Goal: Transaction & Acquisition: Obtain resource

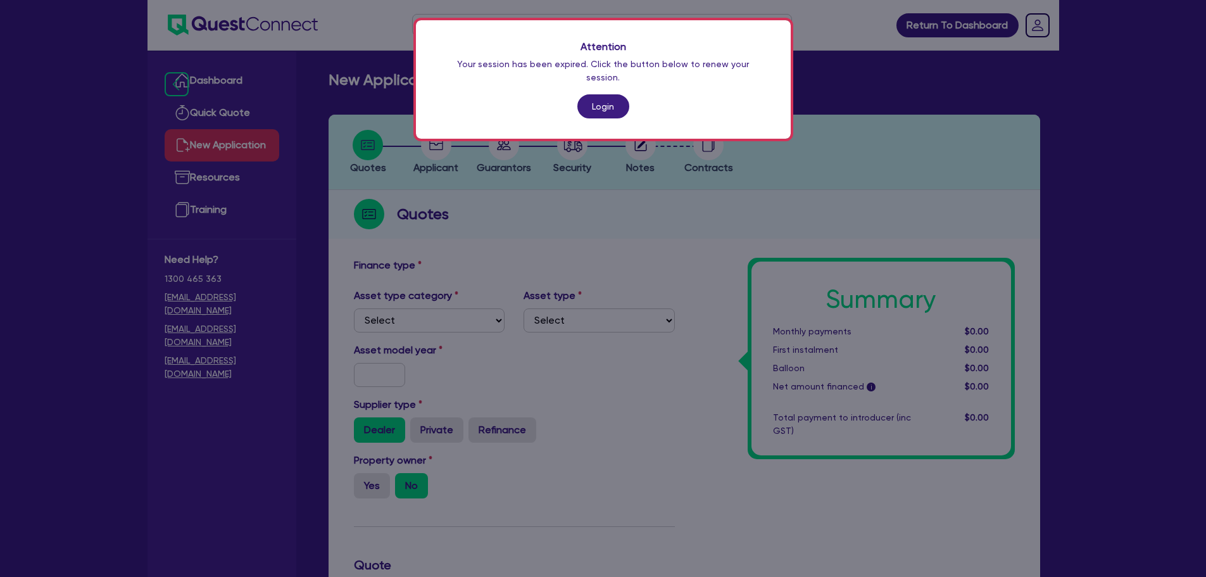
scroll to position [481, 0]
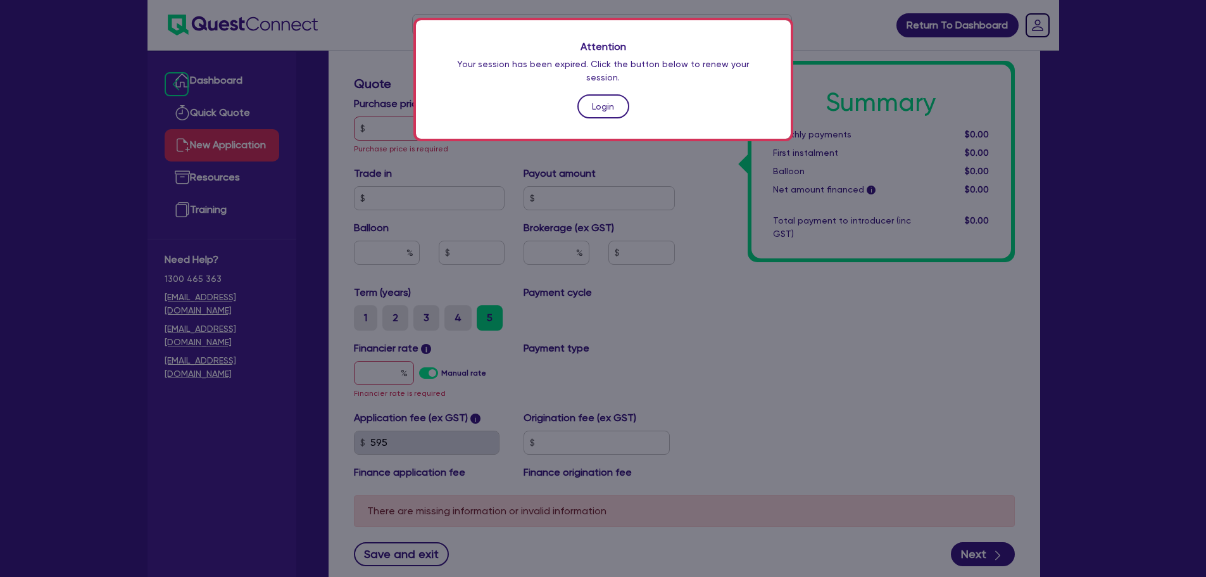
drag, startPoint x: 0, startPoint y: 0, endPoint x: 616, endPoint y: 92, distance: 622.9
click at [616, 94] on link "Login" at bounding box center [603, 106] width 52 height 24
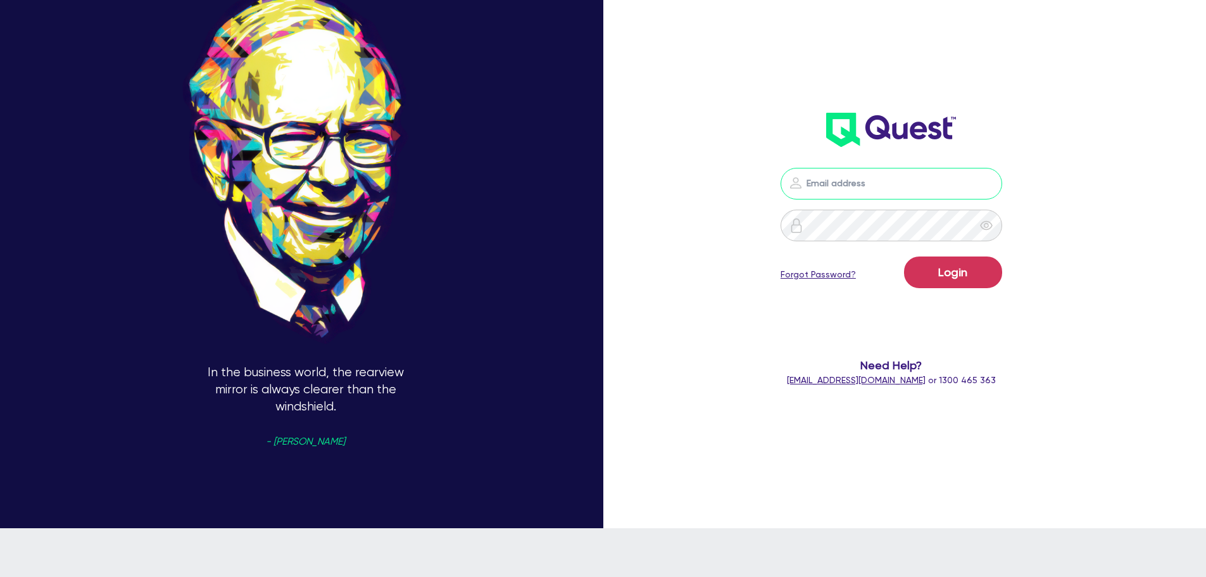
type input "[PERSON_NAME][EMAIL_ADDRESS][DOMAIN_NAME]"
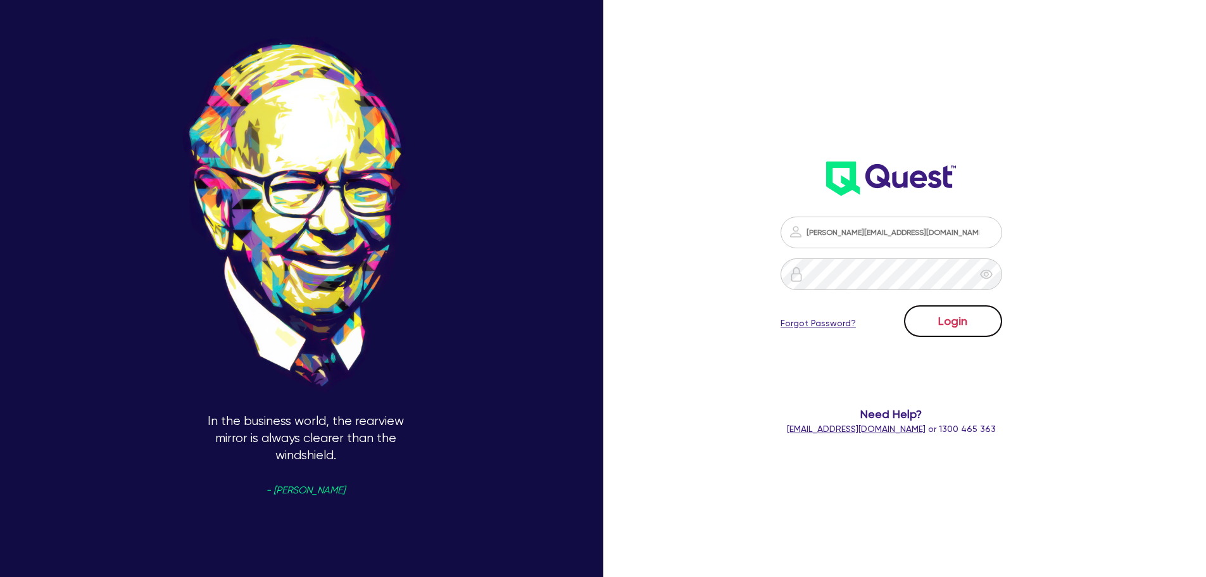
click at [987, 331] on button "Login" at bounding box center [953, 321] width 98 height 32
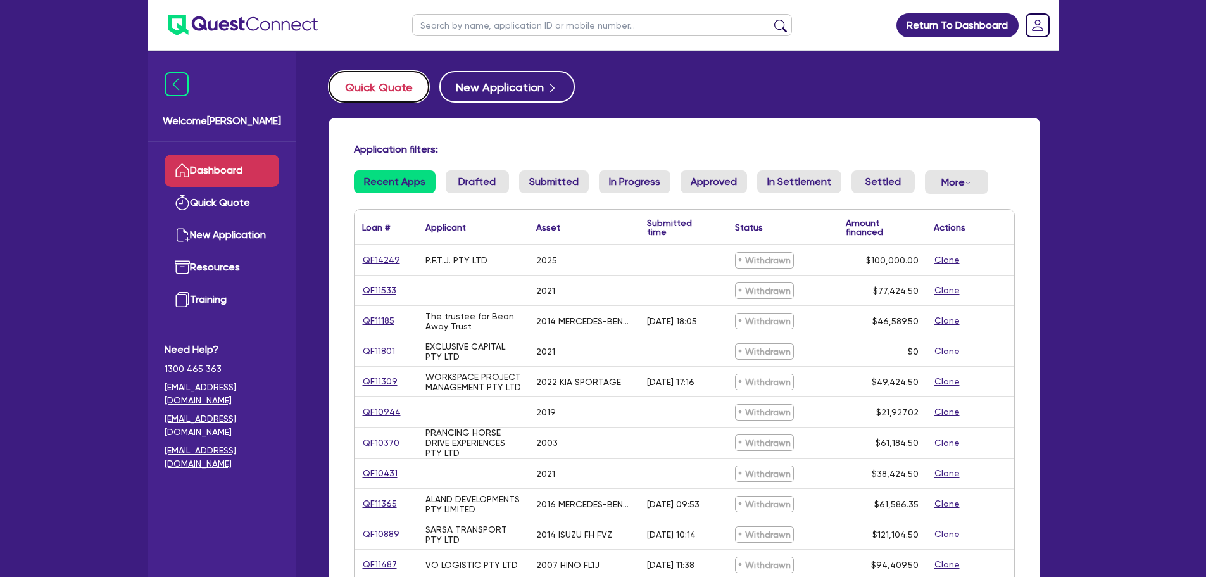
click at [375, 84] on button "Quick Quote" at bounding box center [379, 87] width 101 height 32
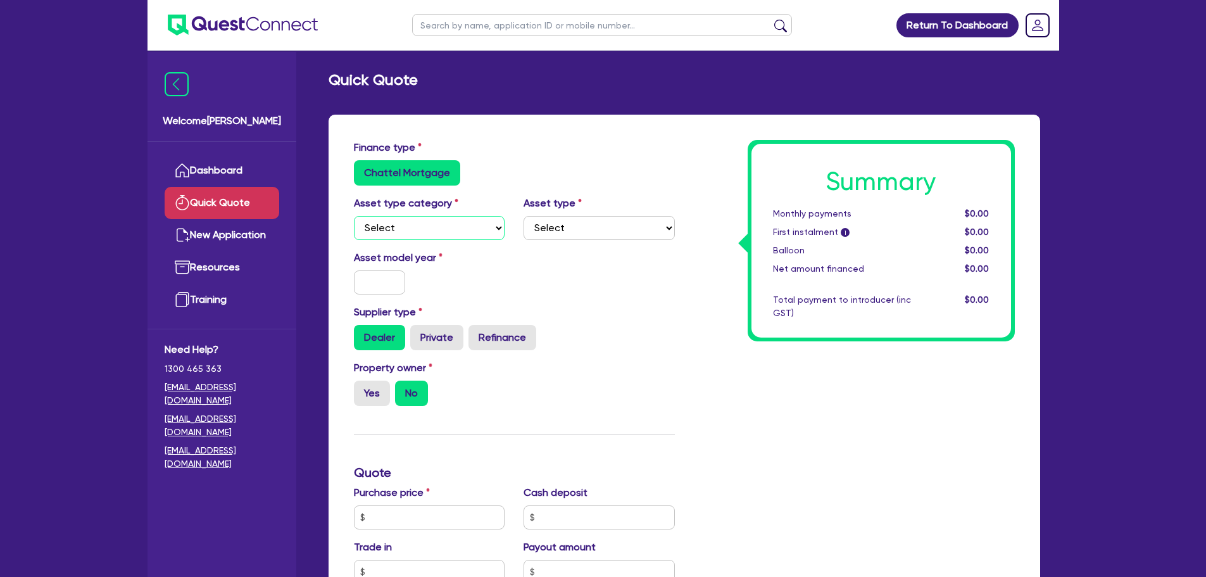
click at [443, 236] on select "Select Cars and light trucks Primary assets Secondary assets Tertiary assets" at bounding box center [429, 228] width 151 height 24
select select "TERTIARY_ASSETS"
click at [354, 216] on select "Select Cars and light trucks Primary assets Secondary assets Tertiary assets" at bounding box center [429, 228] width 151 height 24
click at [581, 229] on select "Select Beauty equipment IT equipment IT software Watercraft Other" at bounding box center [599, 228] width 151 height 24
select select "BEAUTY_EQUIPMENT"
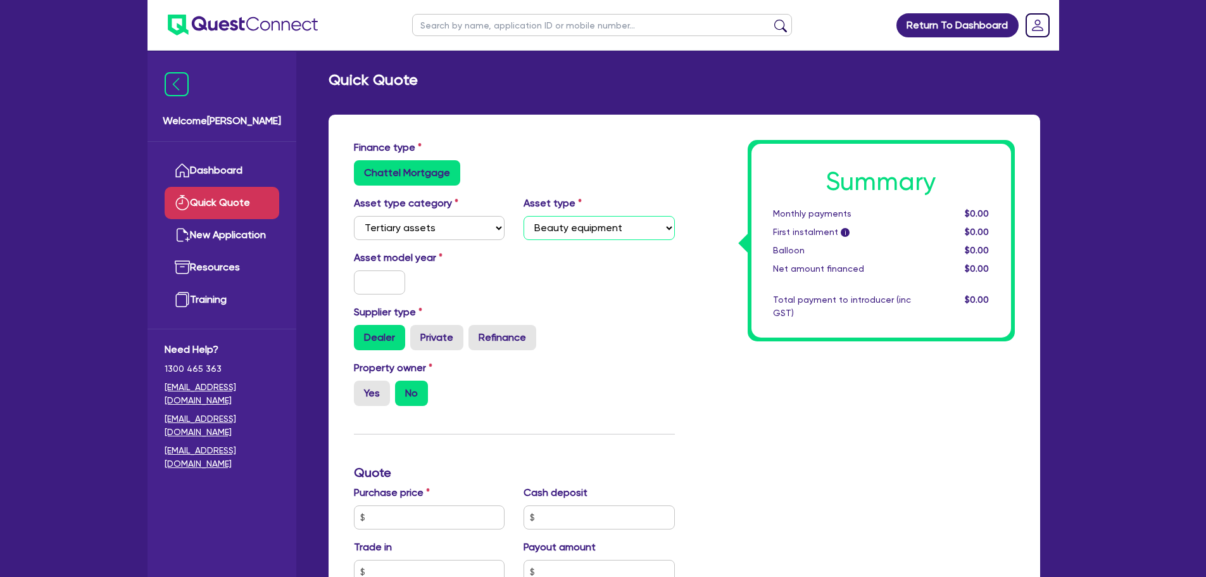
click at [524, 216] on select "Select Beauty equipment IT equipment IT software Watercraft Other" at bounding box center [599, 228] width 151 height 24
click at [352, 282] on div at bounding box center [379, 282] width 71 height 24
click at [372, 282] on input "text" at bounding box center [380, 282] width 52 height 24
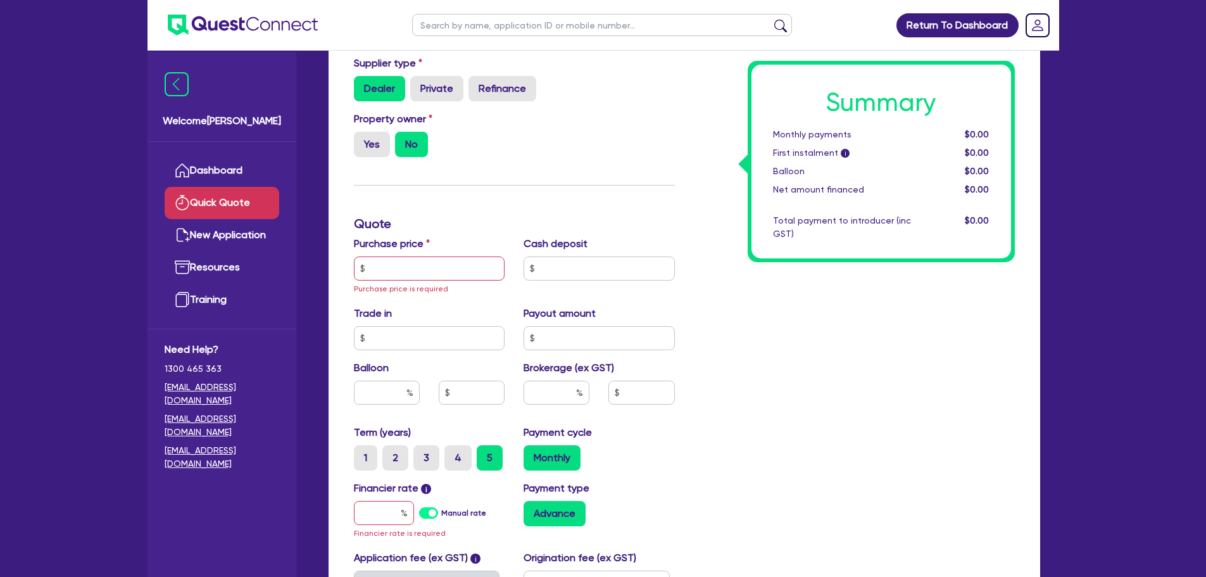
scroll to position [253, 0]
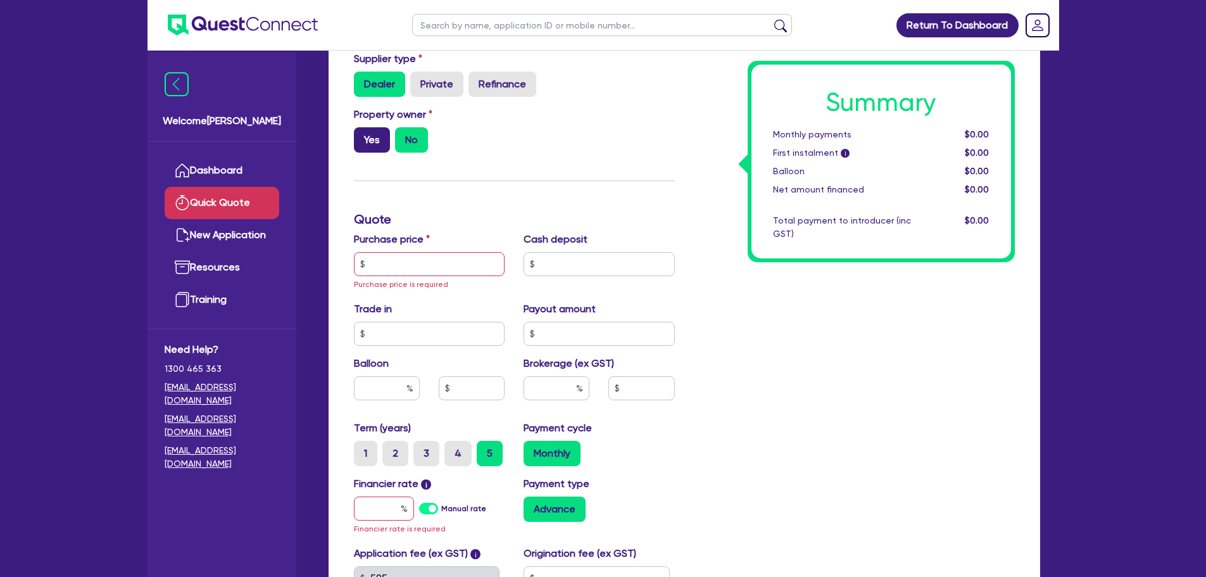
type input "2025"
click at [370, 138] on label "Yes" at bounding box center [372, 139] width 36 height 25
click at [362, 136] on input "Yes" at bounding box center [358, 131] width 8 height 8
radio input "true"
click at [415, 267] on input "text" at bounding box center [429, 264] width 151 height 24
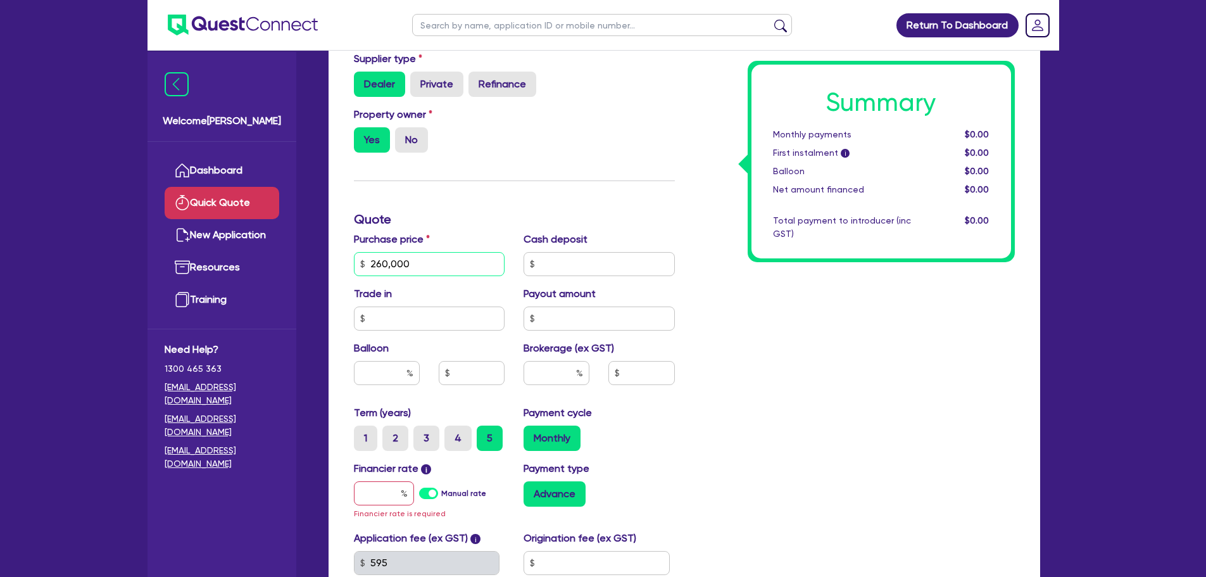
type input "260,000"
click at [605, 263] on input "text" at bounding box center [599, 264] width 151 height 24
type input "130,000"
click at [386, 378] on input "text" at bounding box center [387, 373] width 66 height 24
type input "0"
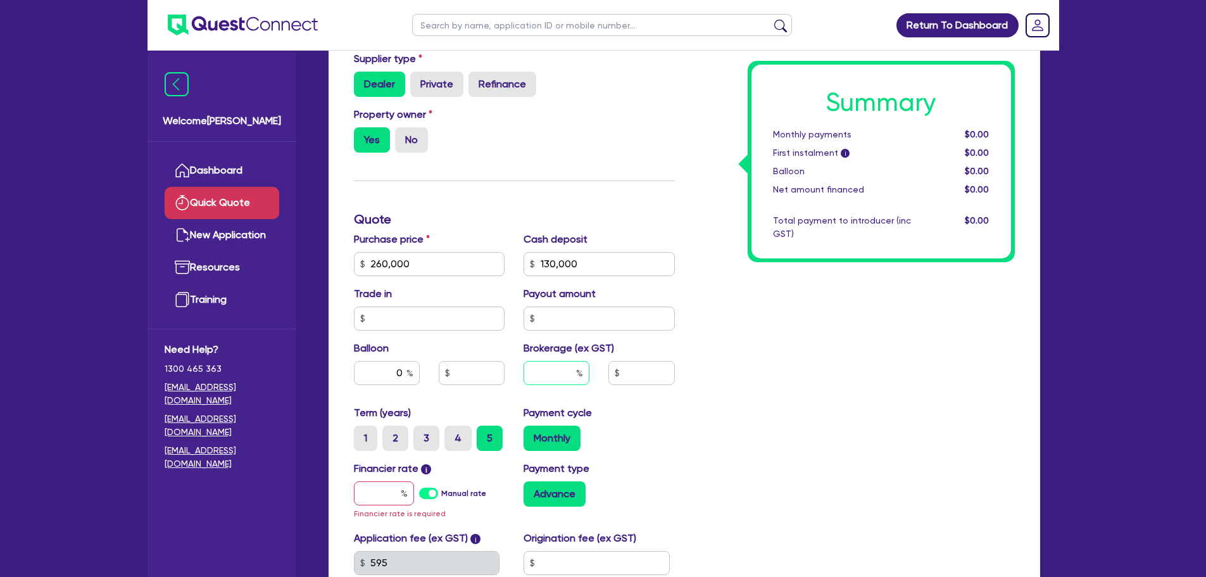
click at [561, 374] on input "text" at bounding box center [557, 373] width 66 height 24
type input "9"
click at [945, 335] on div "Summary Monthly payments $0.00 First instalment i $0.00 Balloon $0.00 Net amoun…" at bounding box center [854, 264] width 340 height 754
click at [831, 327] on div "Summary Monthly payments $0.00 First instalment i $0.00 Balloon $0.00 Net amoun…" at bounding box center [854, 264] width 340 height 754
click at [633, 374] on input "text" at bounding box center [642, 373] width 66 height 24
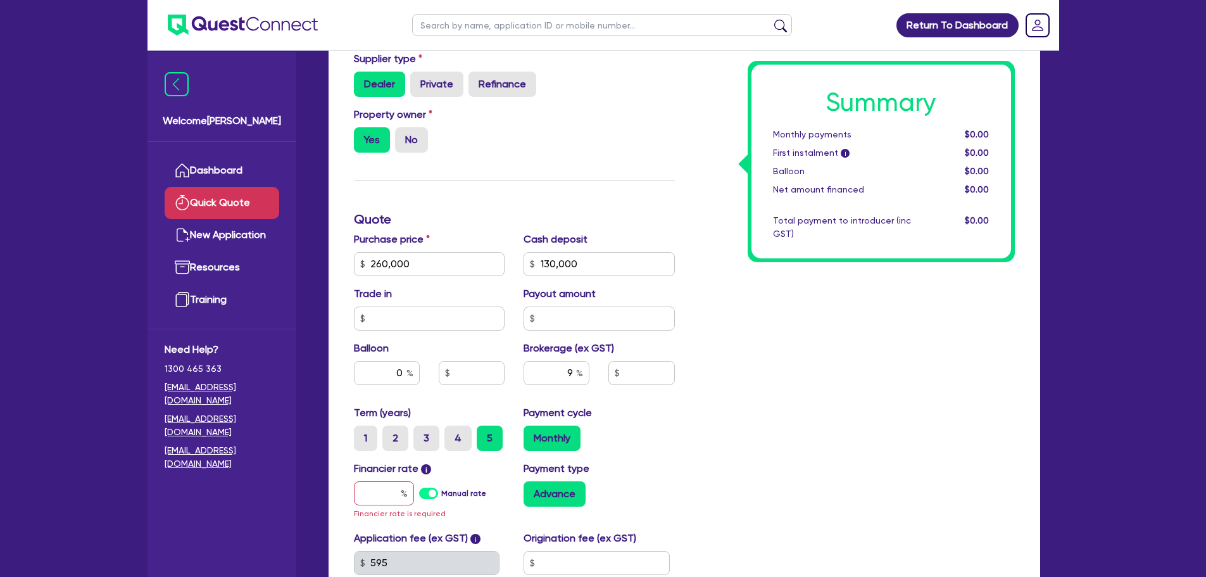
click at [824, 389] on div "Summary Monthly payments $0.00 First instalment i $0.00 Balloon $0.00 Net amoun…" at bounding box center [854, 264] width 340 height 754
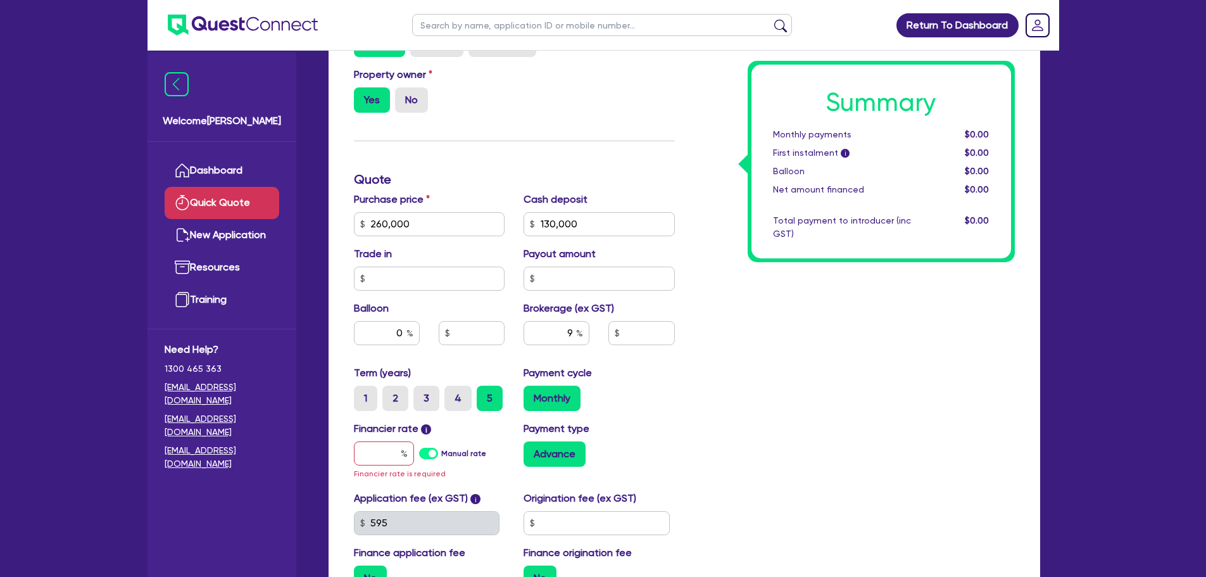
scroll to position [380, 0]
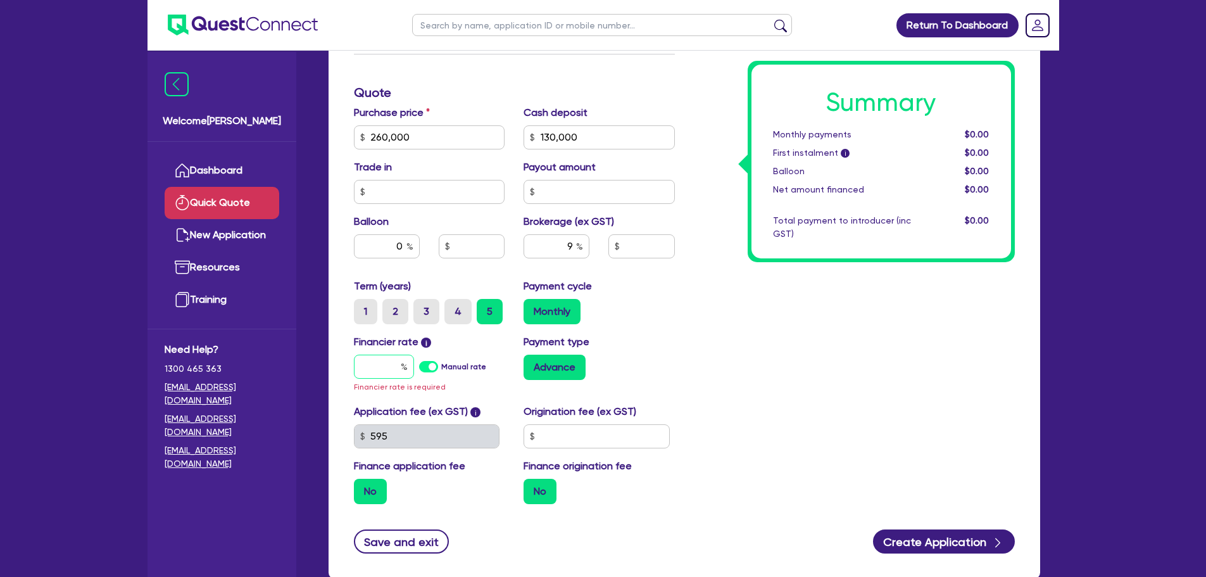
click at [384, 367] on input "text" at bounding box center [384, 367] width 60 height 24
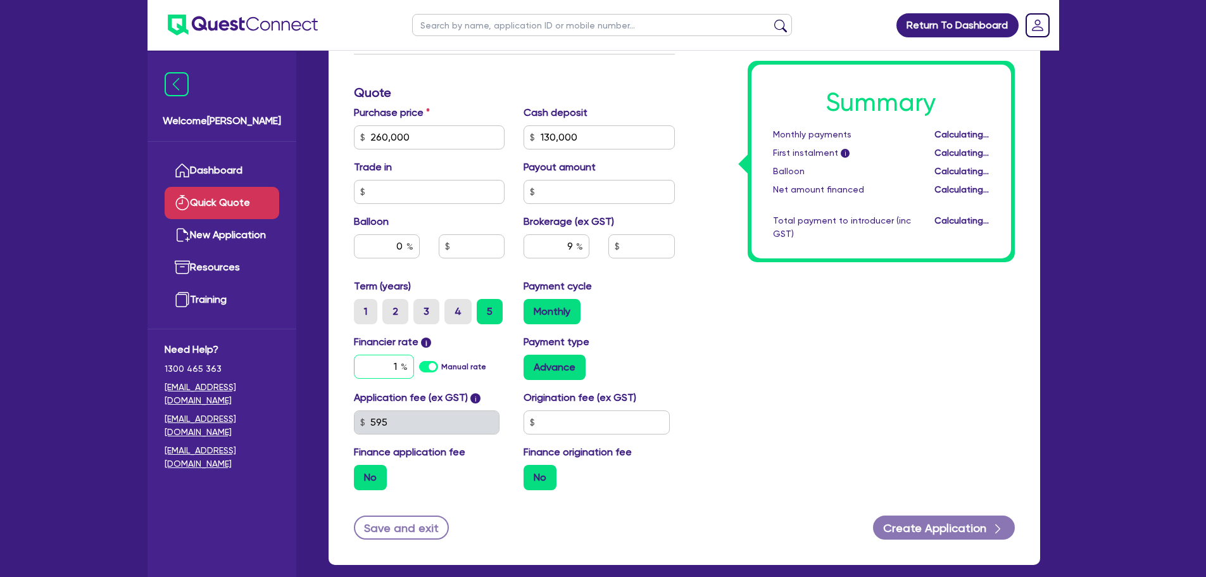
type input "1"
type input "11,700"
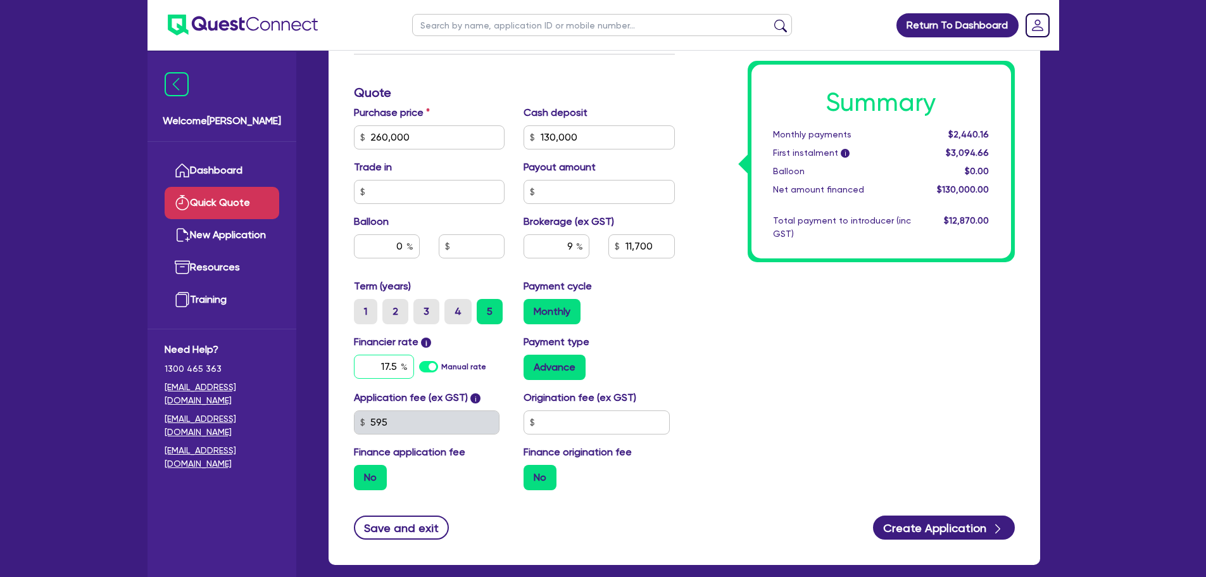
type input "17.5"
click at [888, 327] on div "Summary Monthly payments $2,440.16 First instalment i $3,094.66 Balloon $0.00 N…" at bounding box center [854, 130] width 340 height 740
type input "11,700"
drag, startPoint x: 880, startPoint y: 327, endPoint x: 795, endPoint y: 341, distance: 86.0
click at [795, 341] on div "Summary Monthly payments $3,537.63 First instalment i $4,192.13 Balloon $0.00 N…" at bounding box center [854, 130] width 340 height 740
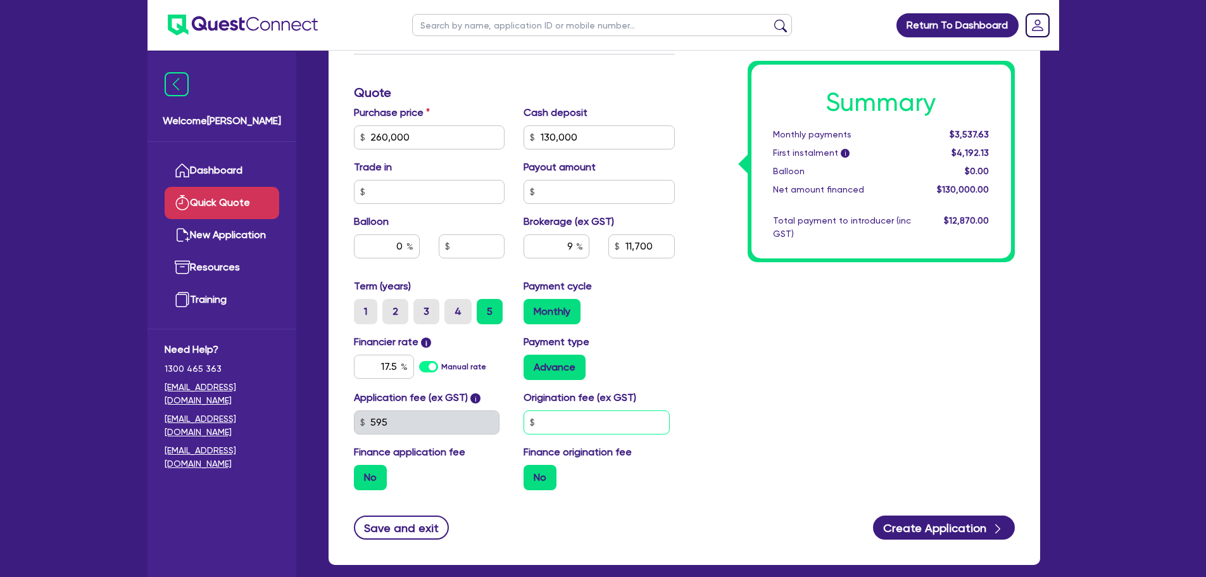
click at [638, 423] on input "text" at bounding box center [597, 422] width 146 height 24
type input "900"
type input "11,700"
click at [770, 389] on div "Summary Monthly payments $3,537.63 First instalment i $4,192.13 Balloon $0.00 N…" at bounding box center [854, 130] width 340 height 740
drag, startPoint x: 562, startPoint y: 245, endPoint x: 584, endPoint y: 244, distance: 22.2
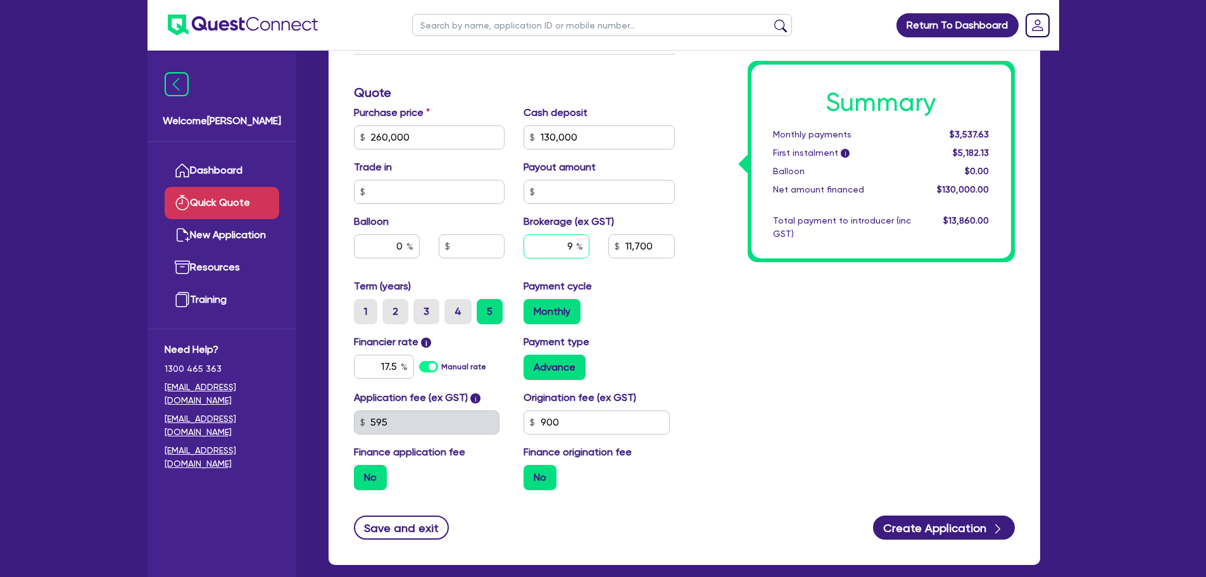
click at [584, 244] on input "9" at bounding box center [557, 246] width 66 height 24
type input "6"
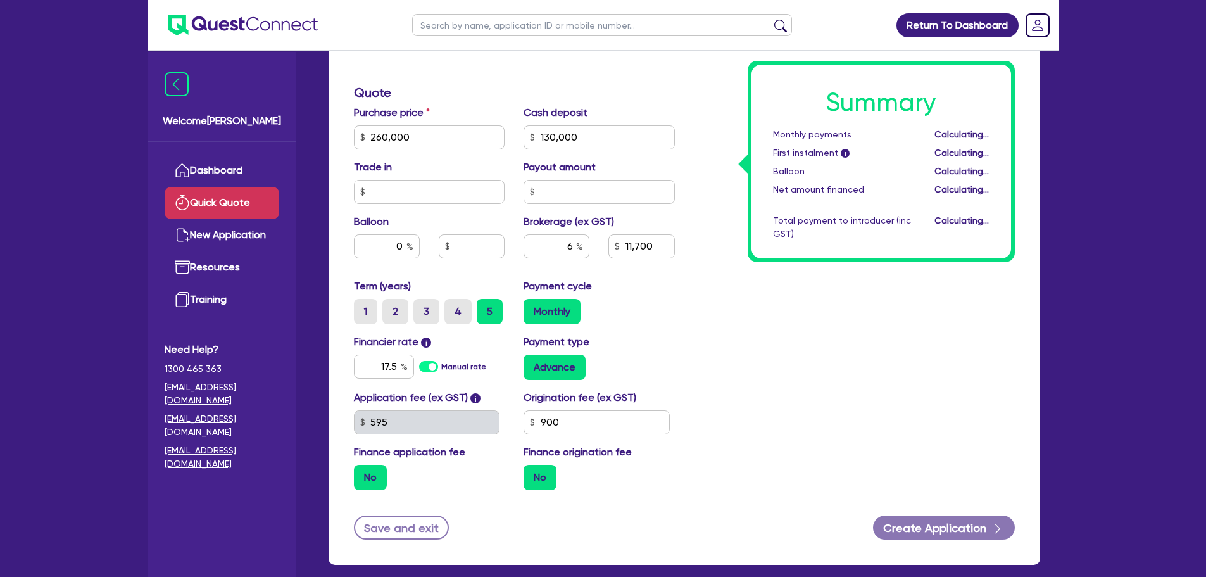
type input "7,800"
click at [897, 308] on div "Summary Monthly payments Calculating... First instalment i Calculating... Ballo…" at bounding box center [854, 130] width 340 height 740
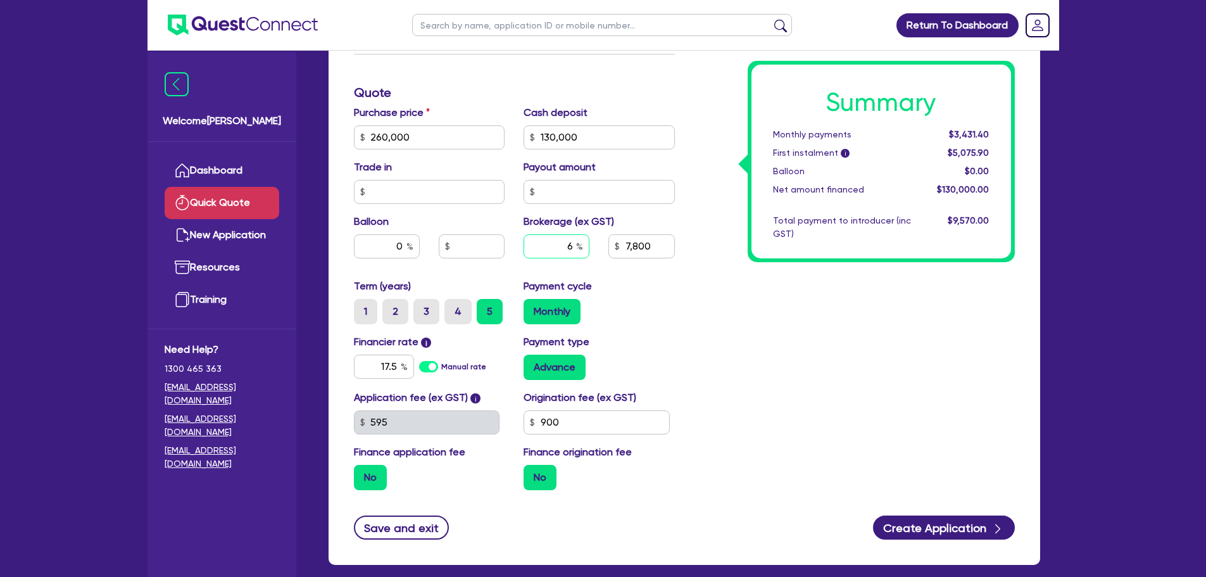
drag, startPoint x: 562, startPoint y: 243, endPoint x: 602, endPoint y: 248, distance: 40.2
click at [602, 248] on div "6 7,800" at bounding box center [599, 251] width 170 height 34
type input "9"
type input "11,700"
click at [912, 325] on div "Summary Monthly payments $3,431.40 First instalment i $5,075.90 Balloon $0.00 N…" at bounding box center [854, 130] width 340 height 740
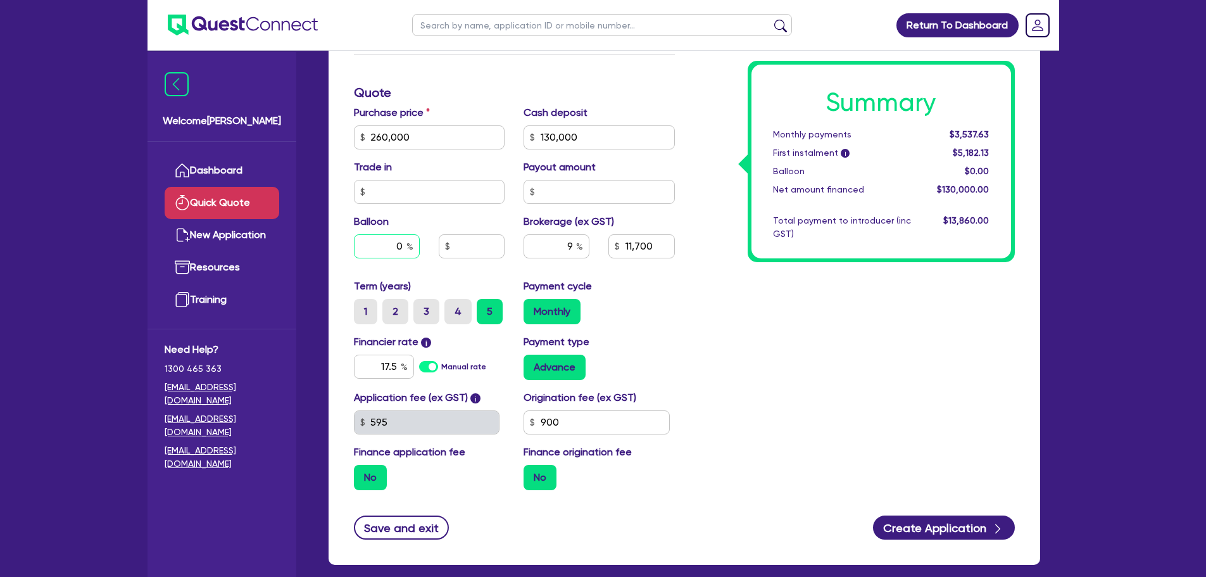
click at [402, 250] on input "0" at bounding box center [387, 246] width 66 height 24
type input "30"
type input "11,700"
click at [821, 351] on div "Summary Monthly payments $3,537.63 First instalment i $5,182.13 Balloon $0.00 N…" at bounding box center [854, 130] width 340 height 740
type input "78,000"
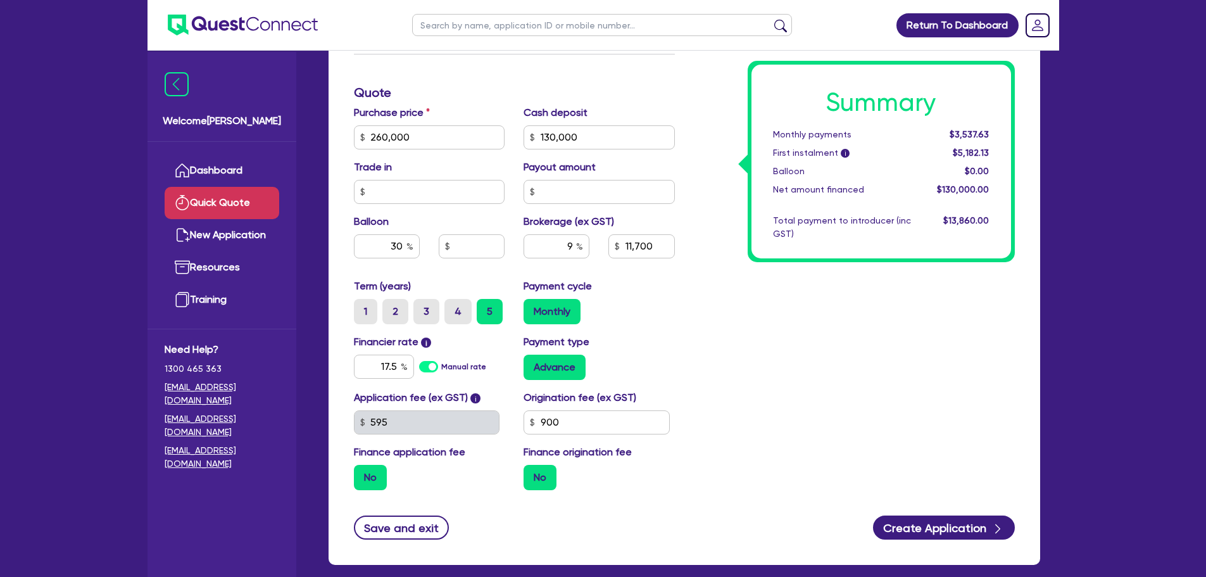
type input "11,700"
drag, startPoint x: 391, startPoint y: 248, endPoint x: 410, endPoint y: 248, distance: 19.0
click at [412, 248] on div "30" at bounding box center [387, 246] width 66 height 24
type input "0"
type input "78,000"
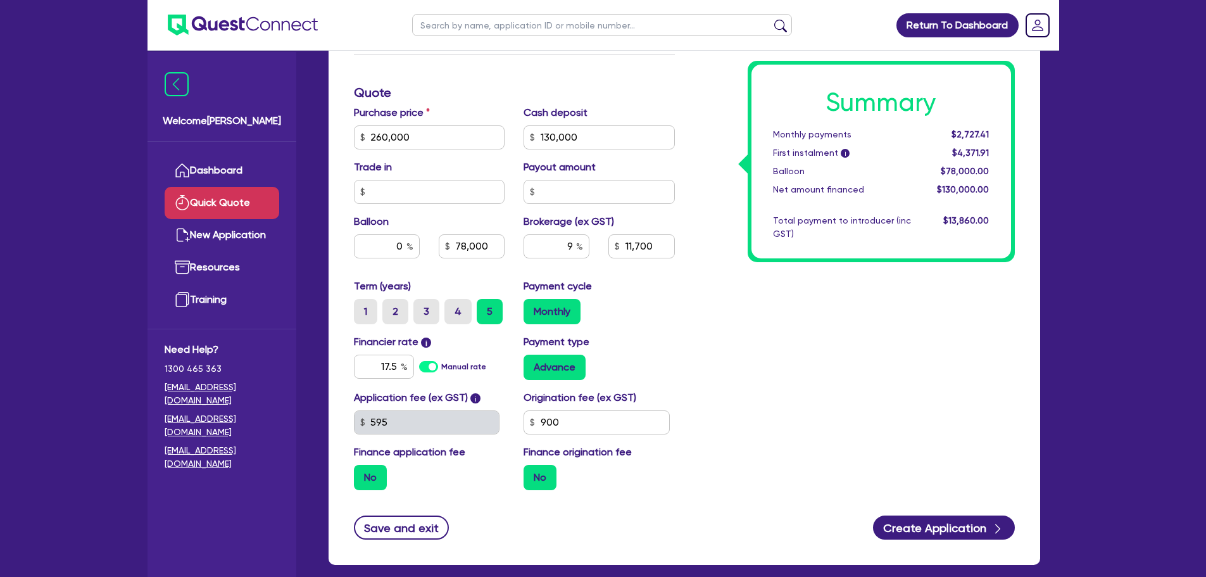
type input "11,700"
click at [855, 341] on div "Summary Monthly payments $2,727.41 First instalment i $4,371.91 Balloon $78,000…" at bounding box center [854, 130] width 340 height 740
